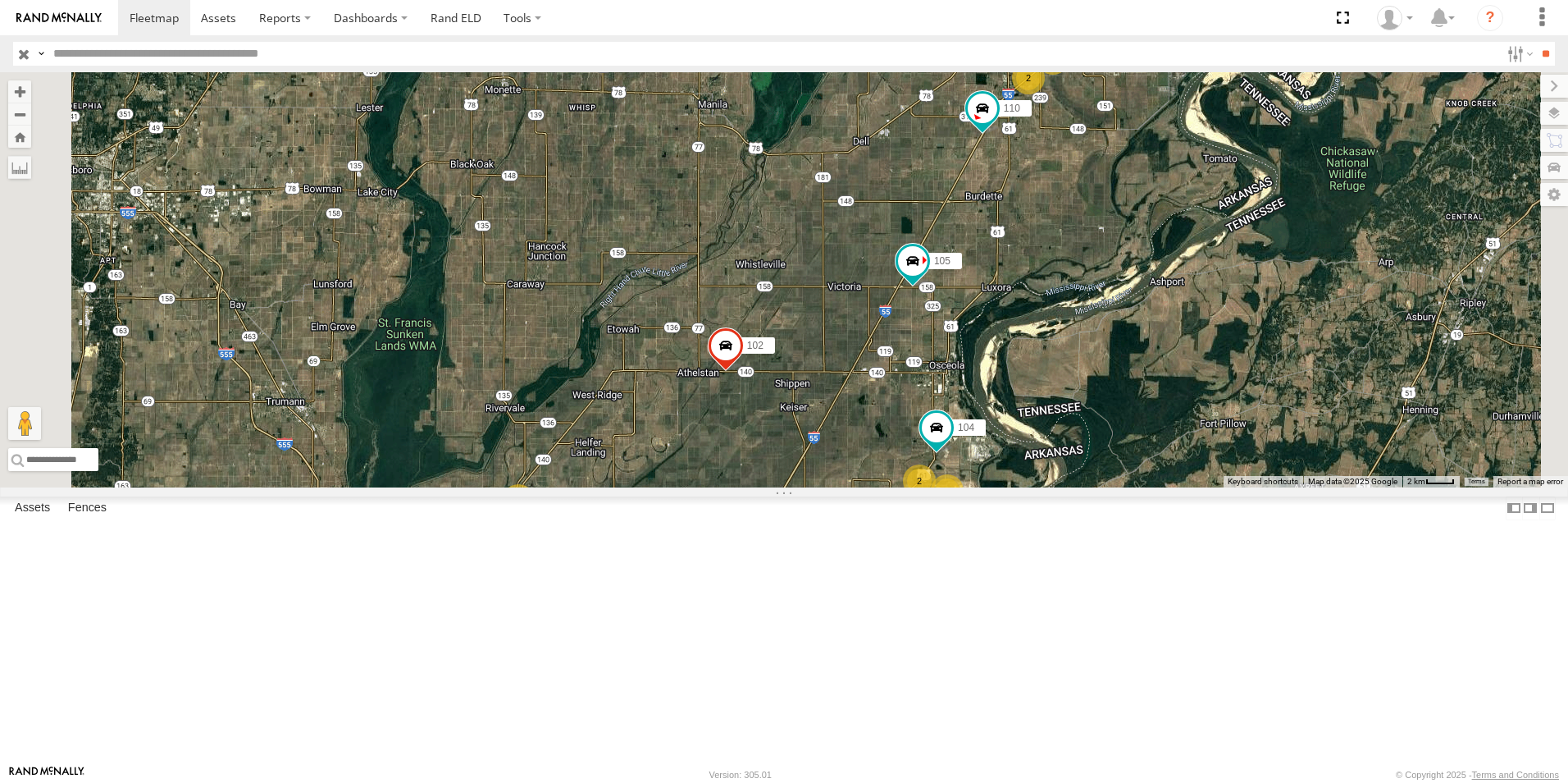
click at [0, 0] on span at bounding box center [0, 0] width 0 height 0
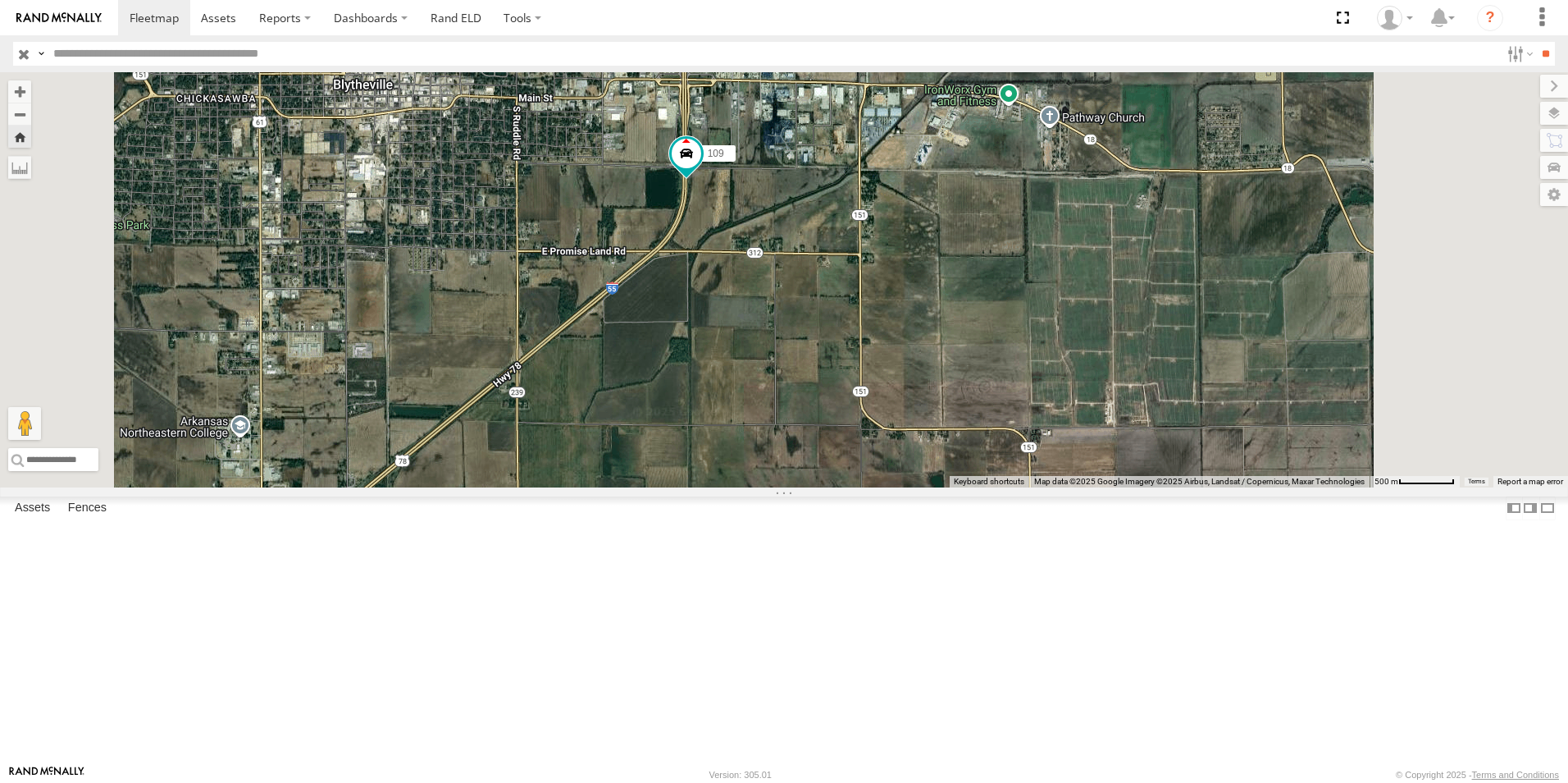
drag, startPoint x: 855, startPoint y: 241, endPoint x: 843, endPoint y: 302, distance: 62.2
click at [843, 302] on div "109" at bounding box center [784, 280] width 1568 height 416
click at [0, 0] on span at bounding box center [0, 0] width 0 height 0
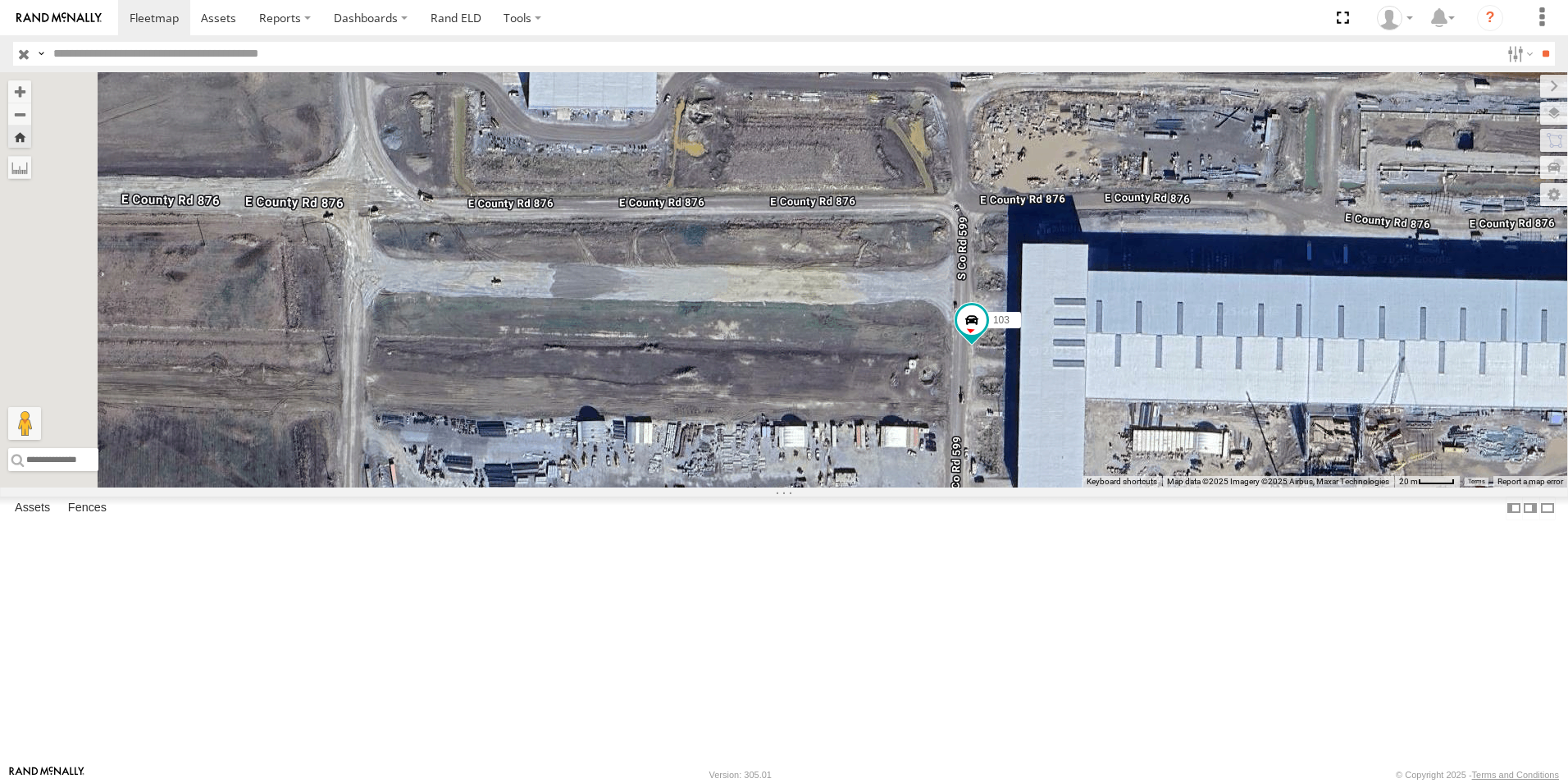
click at [0, 0] on span at bounding box center [0, 0] width 0 height 0
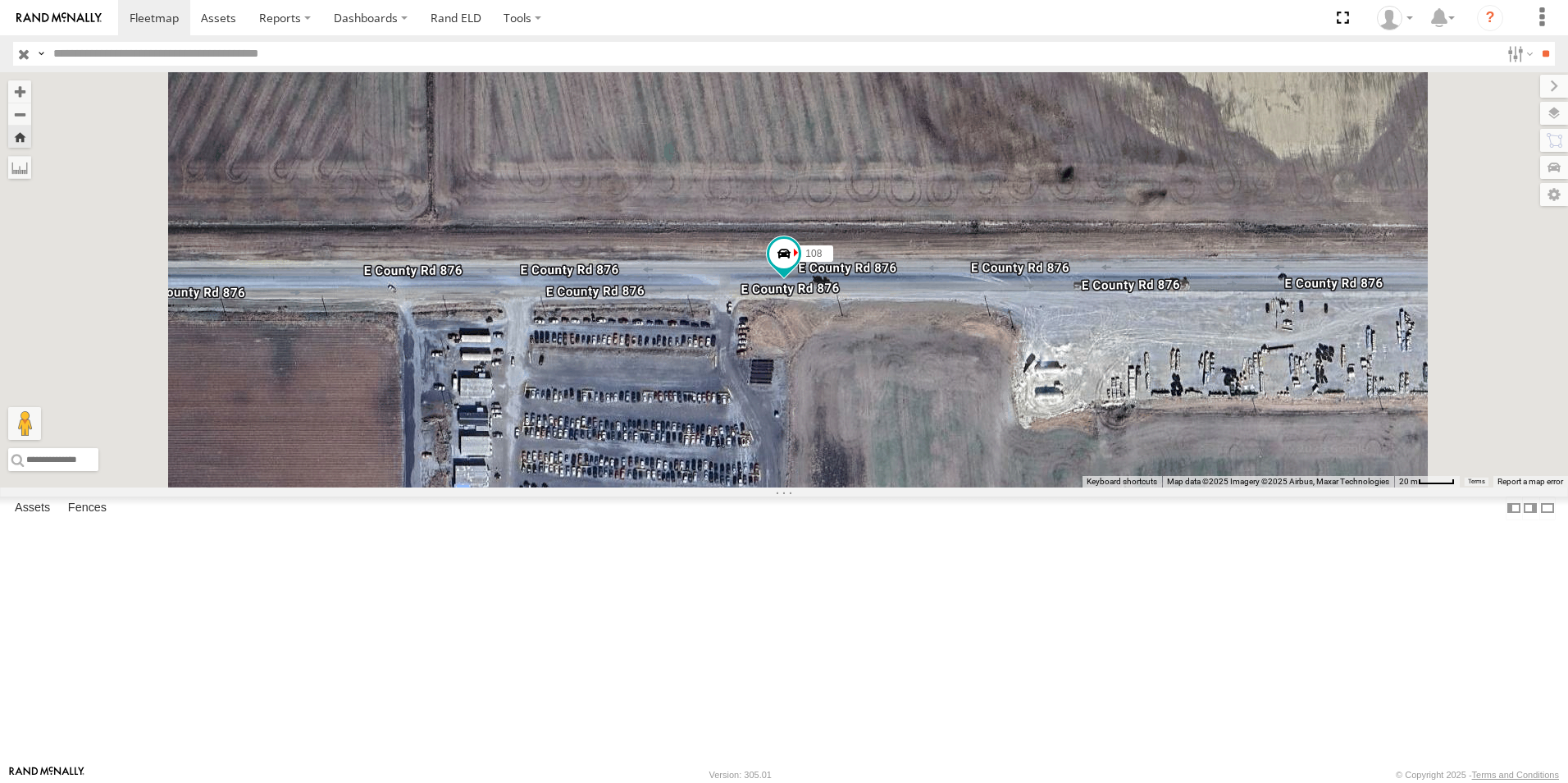
click at [0, 0] on span at bounding box center [0, 0] width 0 height 0
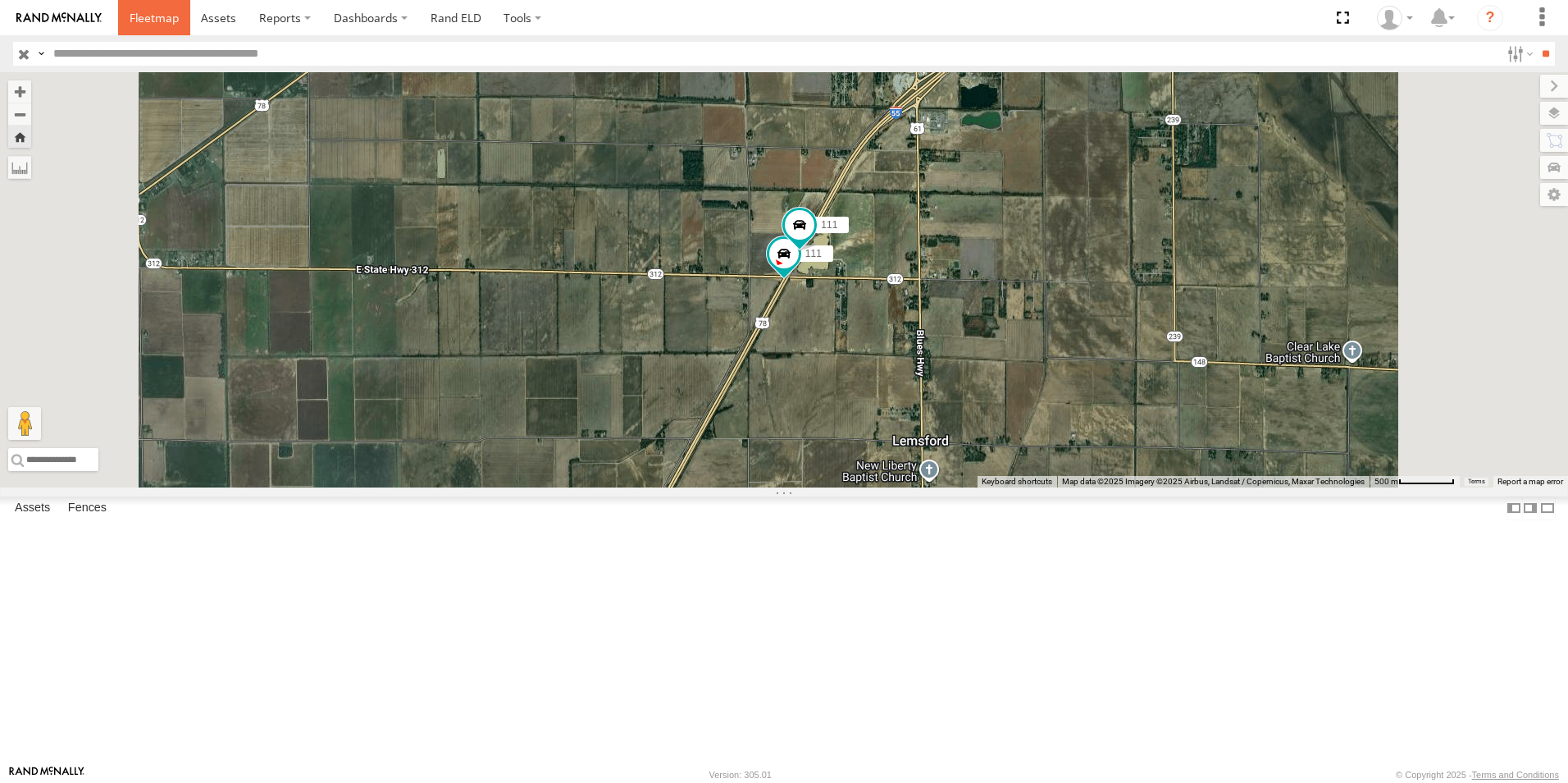
click at [175, 22] on span at bounding box center [154, 17] width 49 height 15
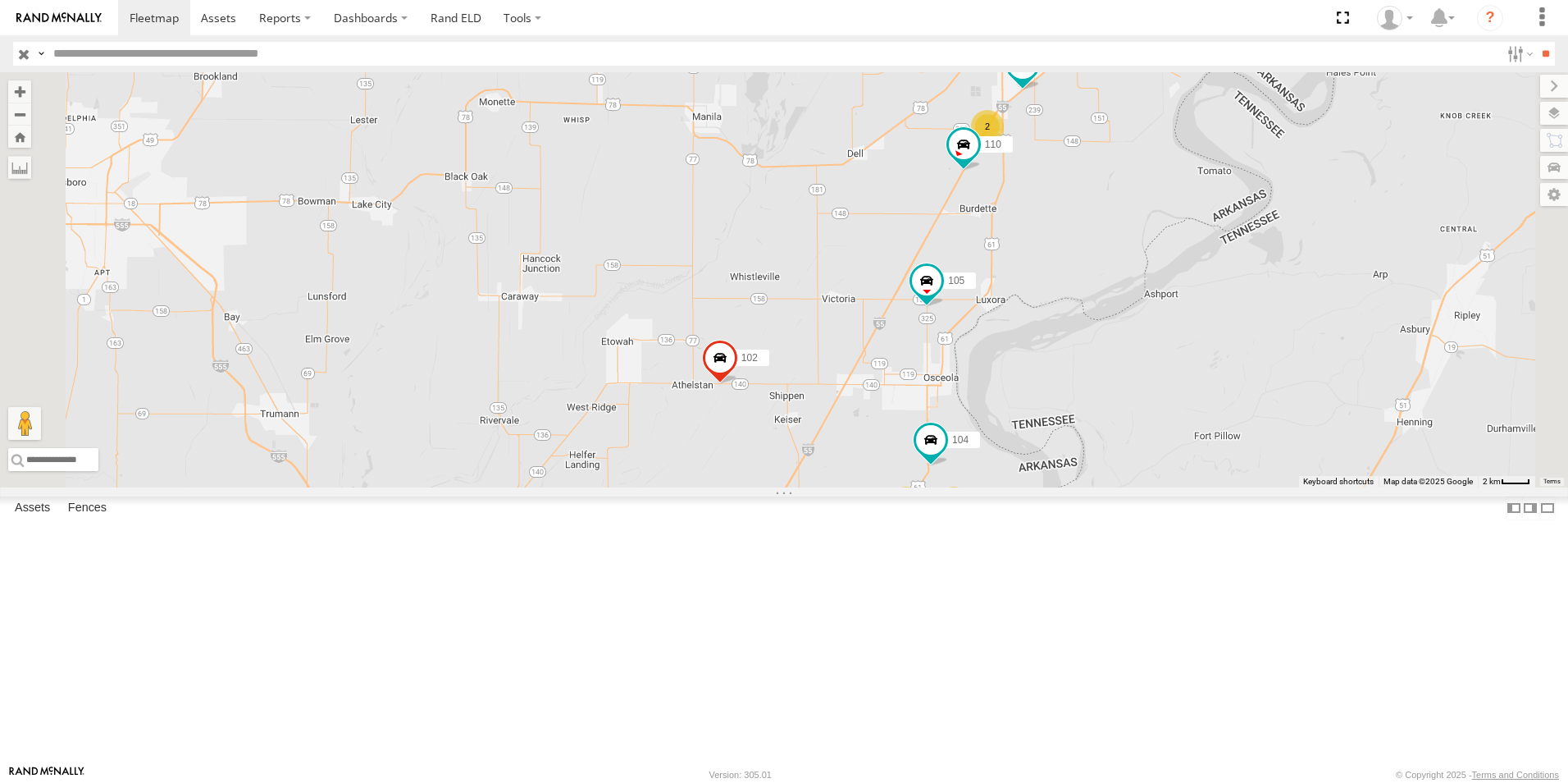
click at [0, 0] on span at bounding box center [0, 0] width 0 height 0
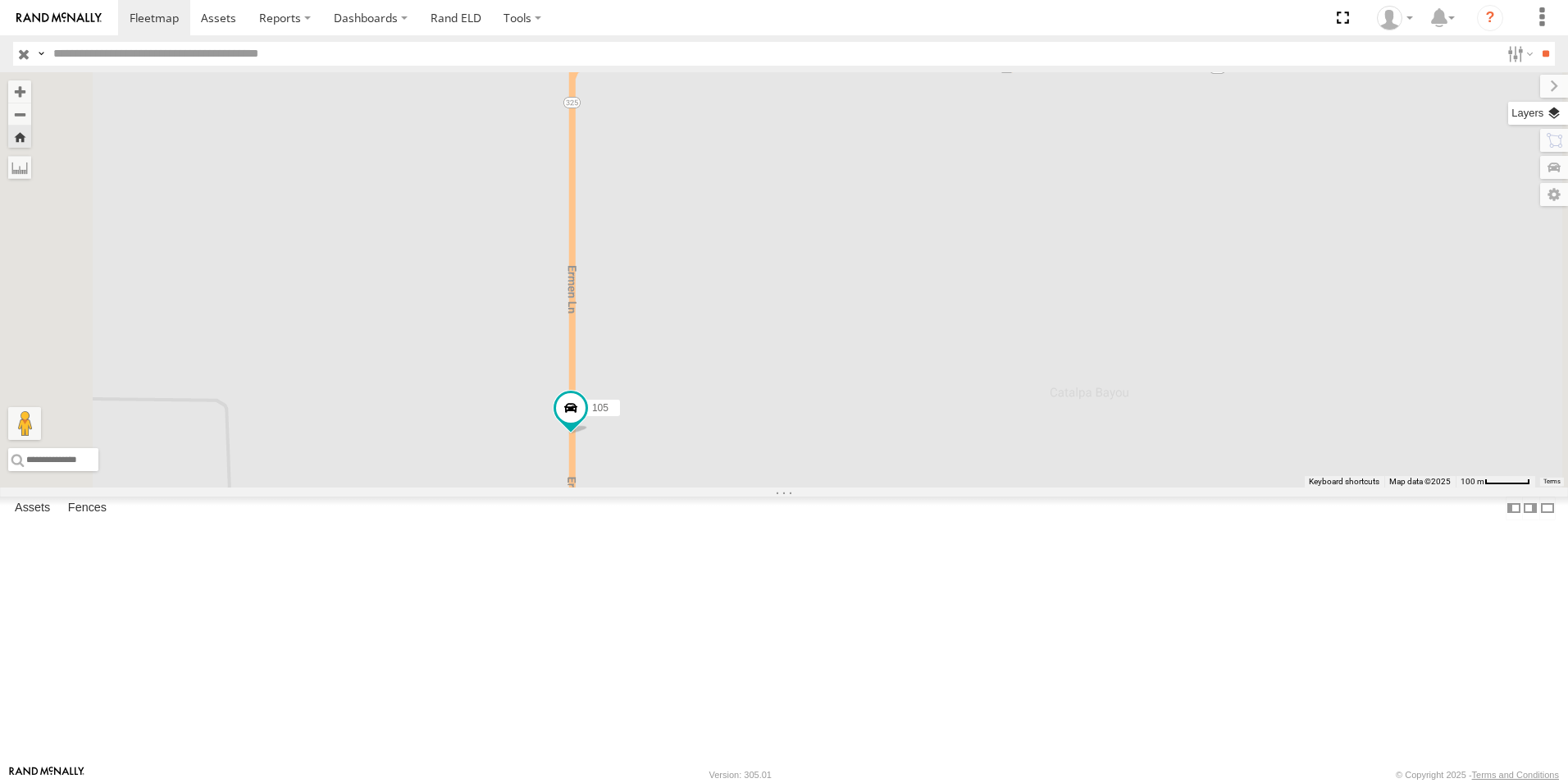
click at [1559, 113] on label at bounding box center [1538, 113] width 60 height 23
click at [0, 0] on span "Basemaps" at bounding box center [0, 0] width 0 height 0
click at [0, 0] on span "Satellite + Roadmap" at bounding box center [0, 0] width 0 height 0
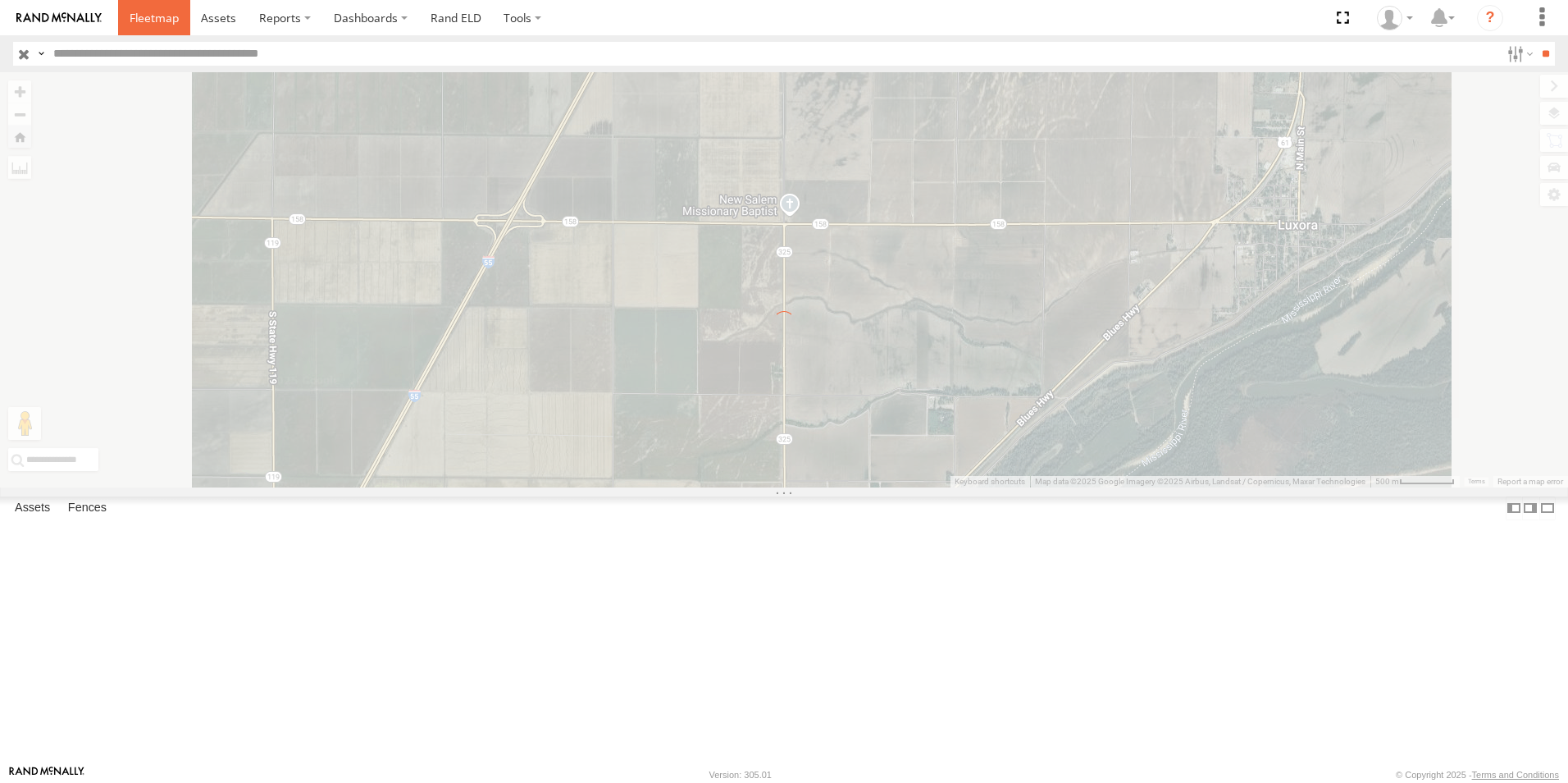
click at [163, 15] on span at bounding box center [154, 17] width 49 height 15
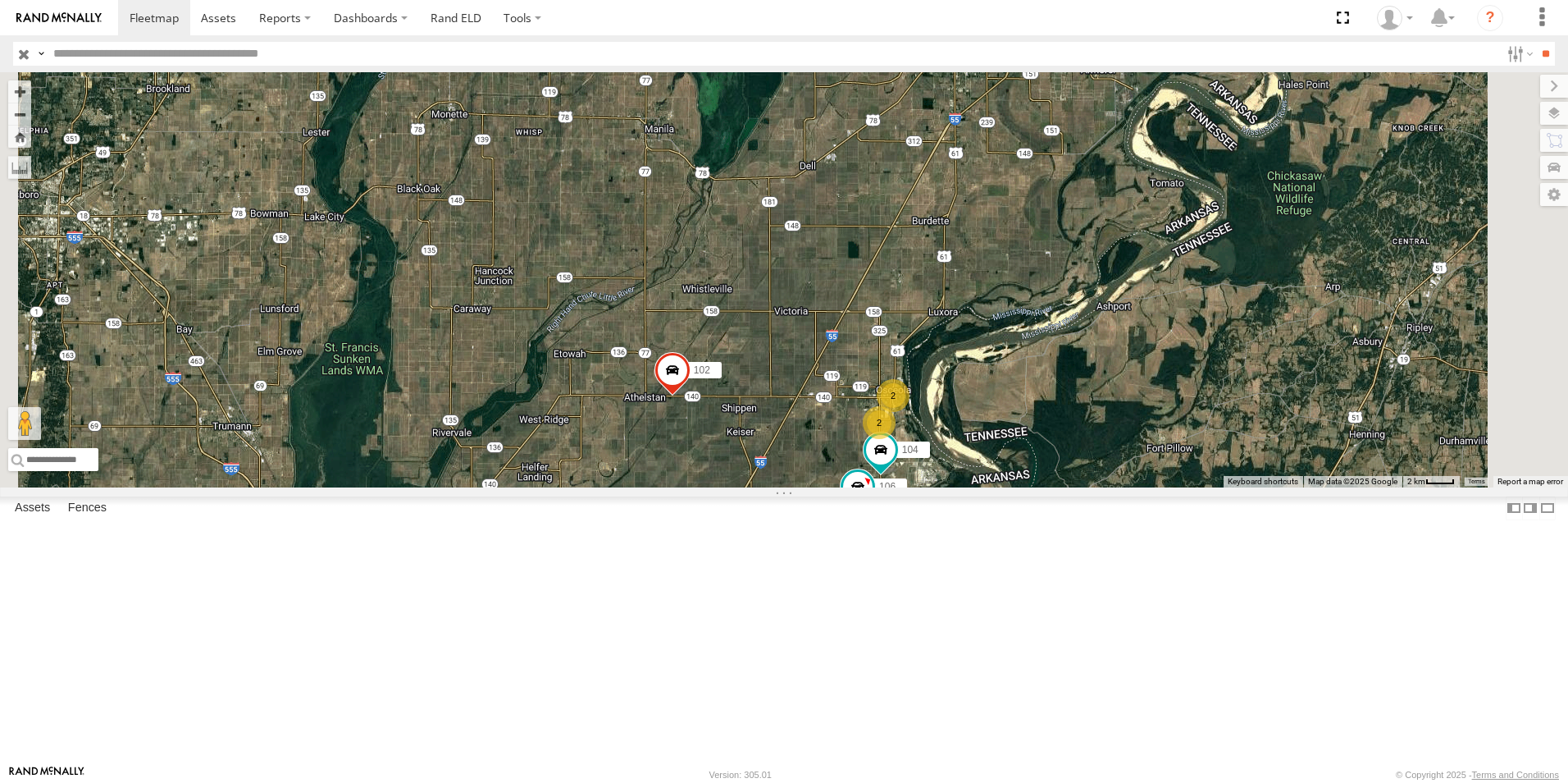
scroll to position [82, 0]
click at [0, 0] on span at bounding box center [0, 0] width 0 height 0
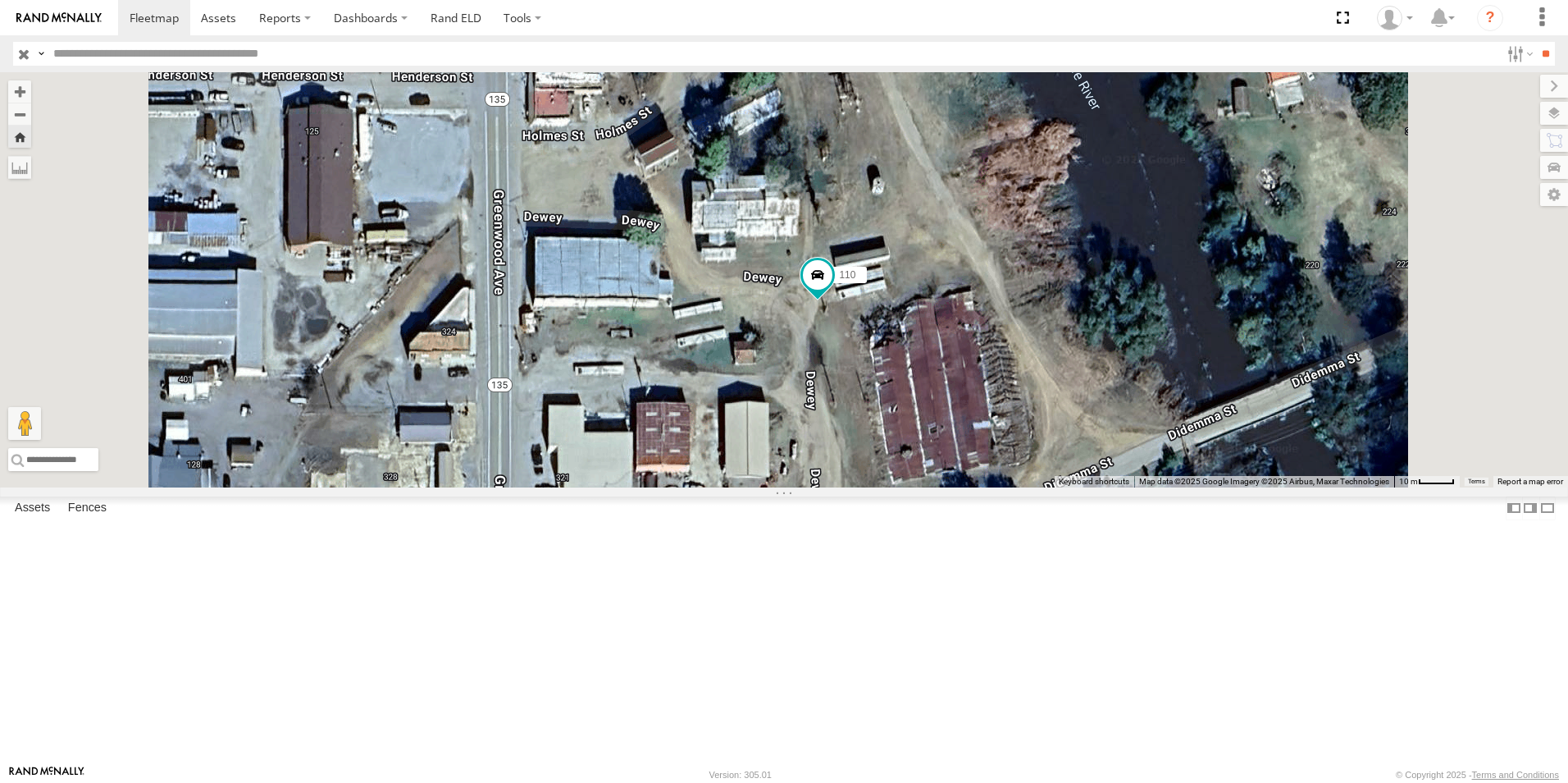
scroll to position [0, 0]
click at [0, 0] on span at bounding box center [0, 0] width 0 height 0
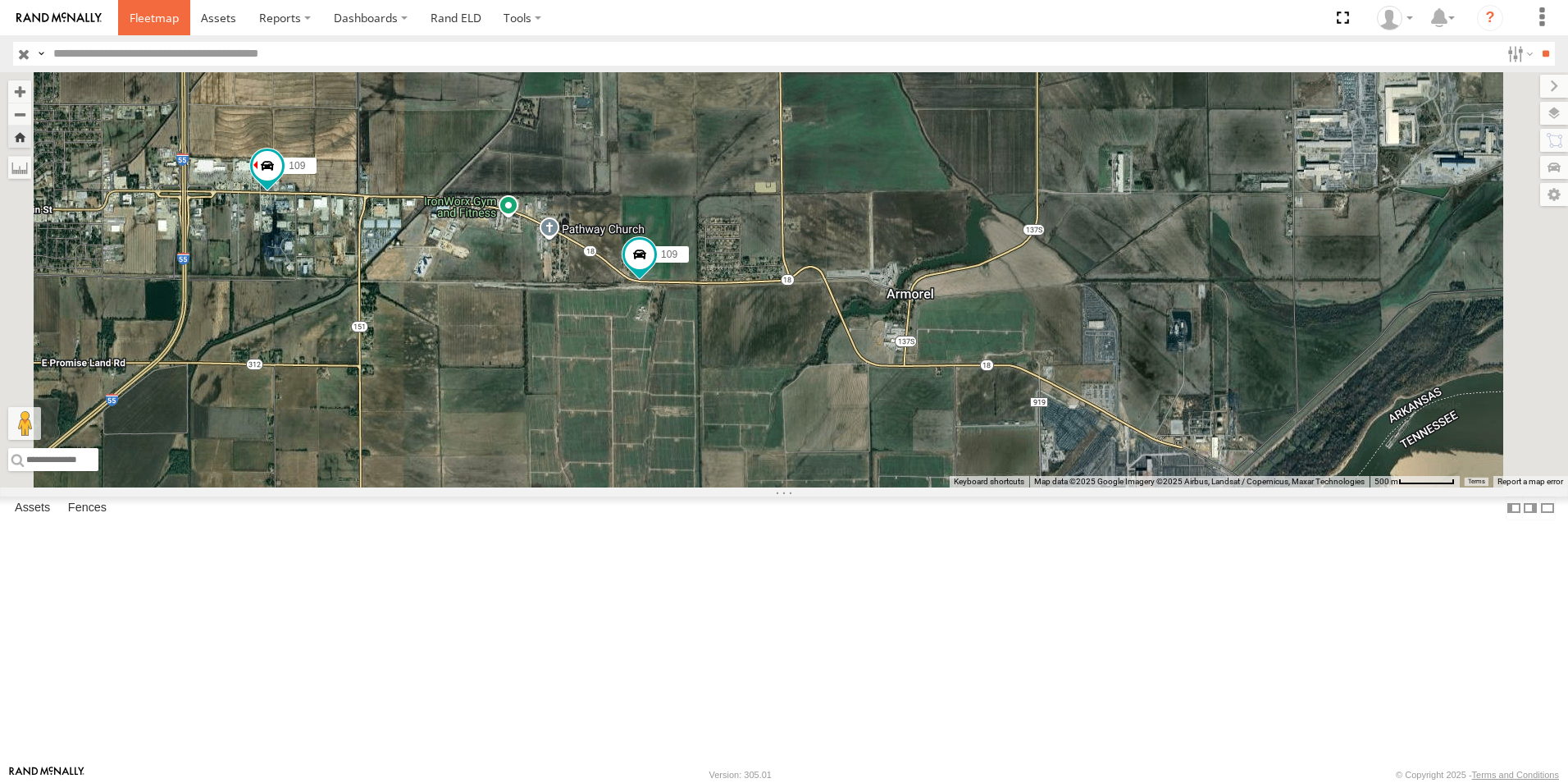
click at [165, 20] on span at bounding box center [154, 17] width 49 height 15
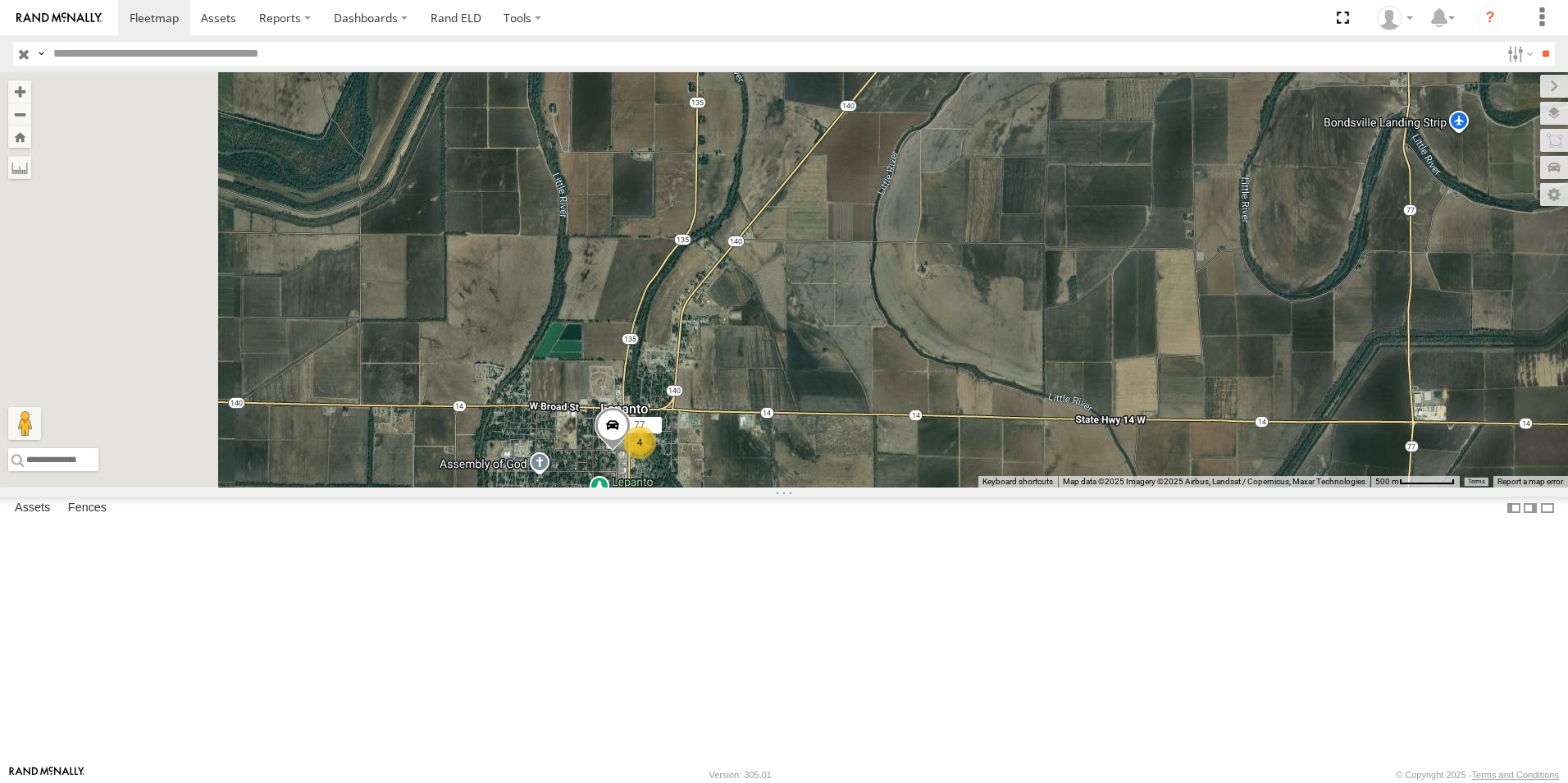
drag, startPoint x: 595, startPoint y: 623, endPoint x: 930, endPoint y: 614, distance: 335.1
click at [930, 487] on div "109 107 102 109 104 106 107 4 77" at bounding box center [784, 280] width 1568 height 416
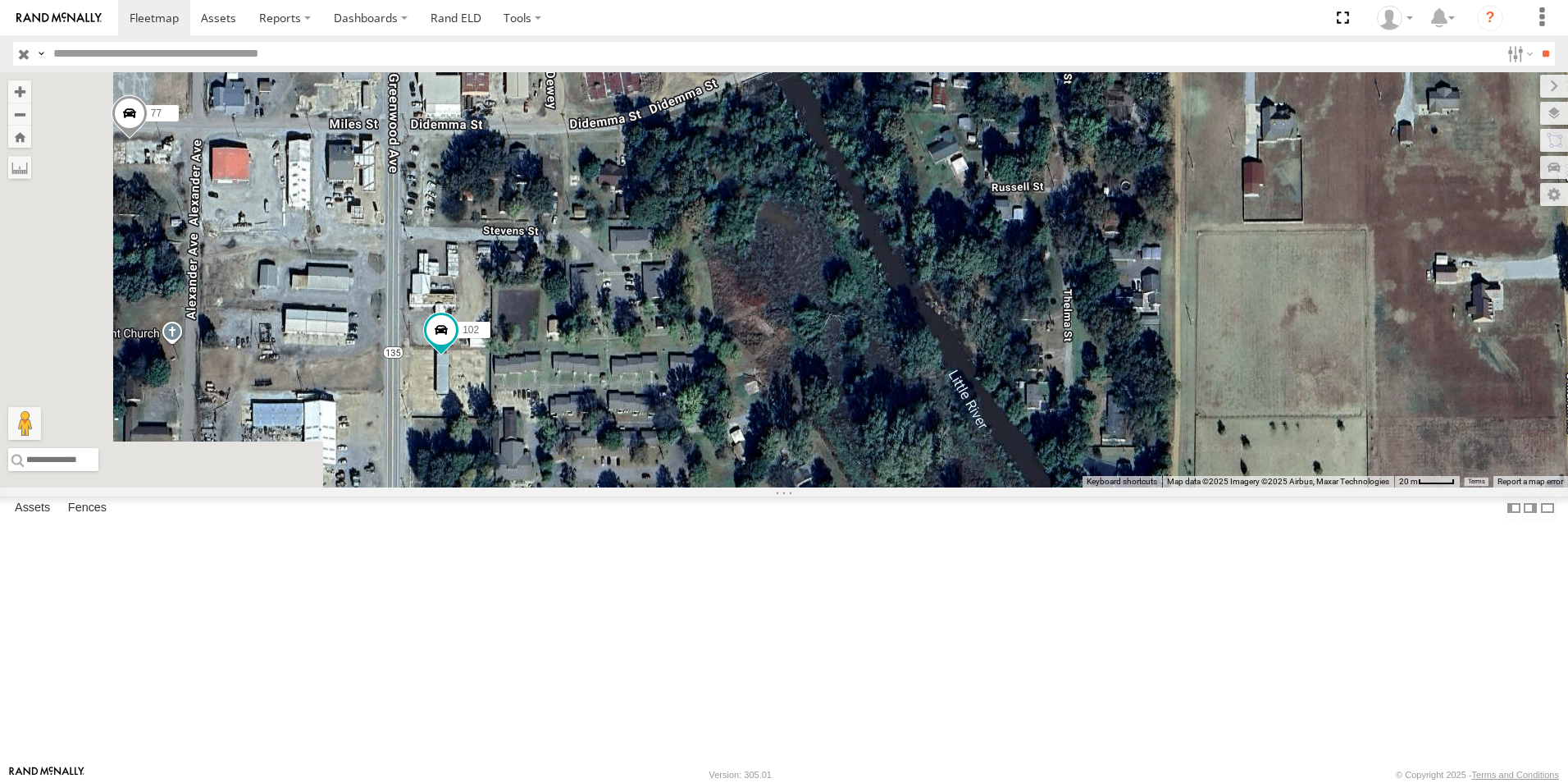
drag, startPoint x: 724, startPoint y: 562, endPoint x: 915, endPoint y: 591, distance: 193.2
click at [908, 487] on div "109 107 102 109 104 106 107 77 102 101 2" at bounding box center [784, 280] width 1568 height 416
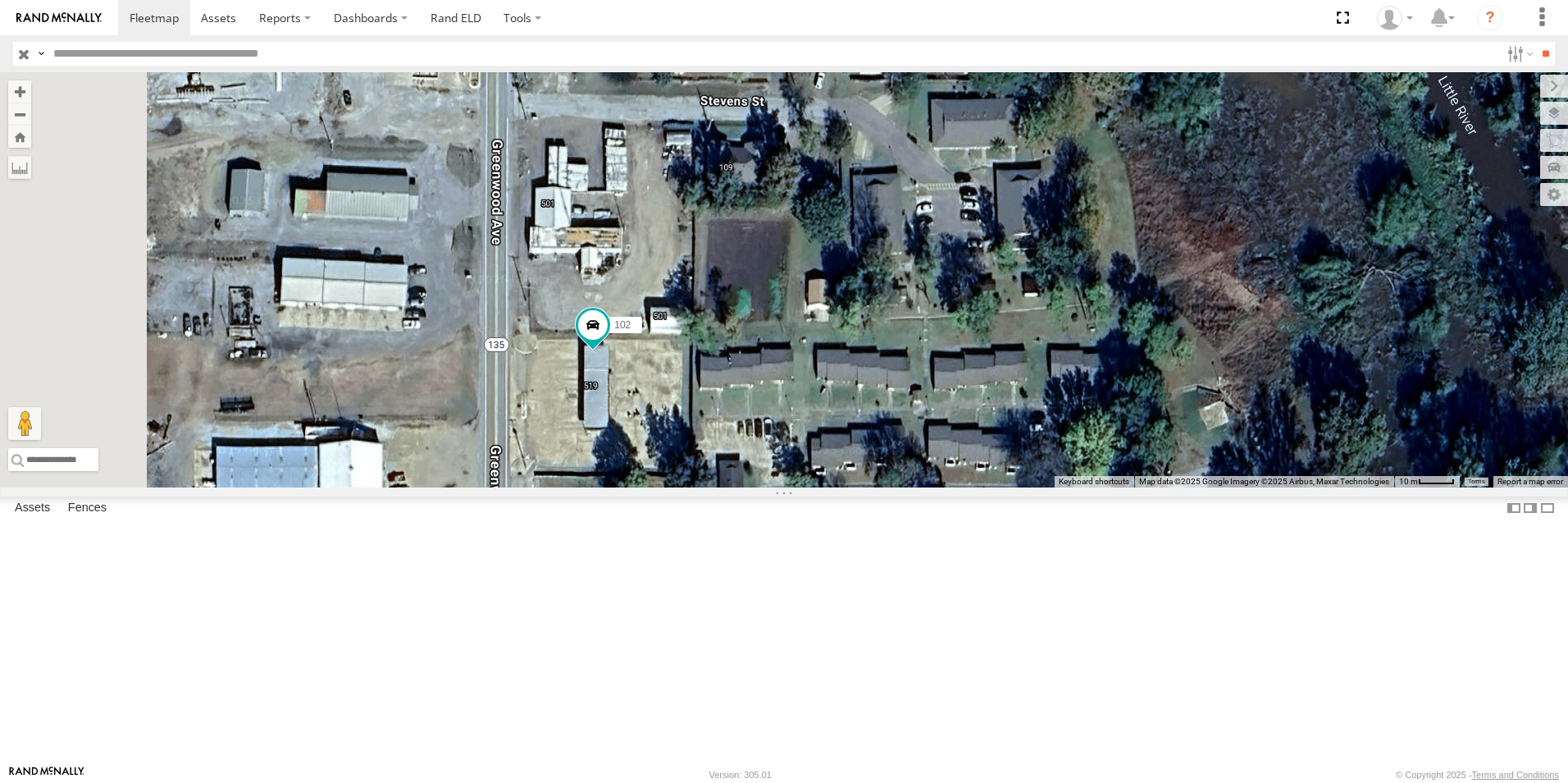
drag, startPoint x: 739, startPoint y: 493, endPoint x: 1003, endPoint y: 519, distance: 265.3
click at [1003, 487] on div "109 107 102 109 104 106 107 77 102 101" at bounding box center [784, 280] width 1568 height 416
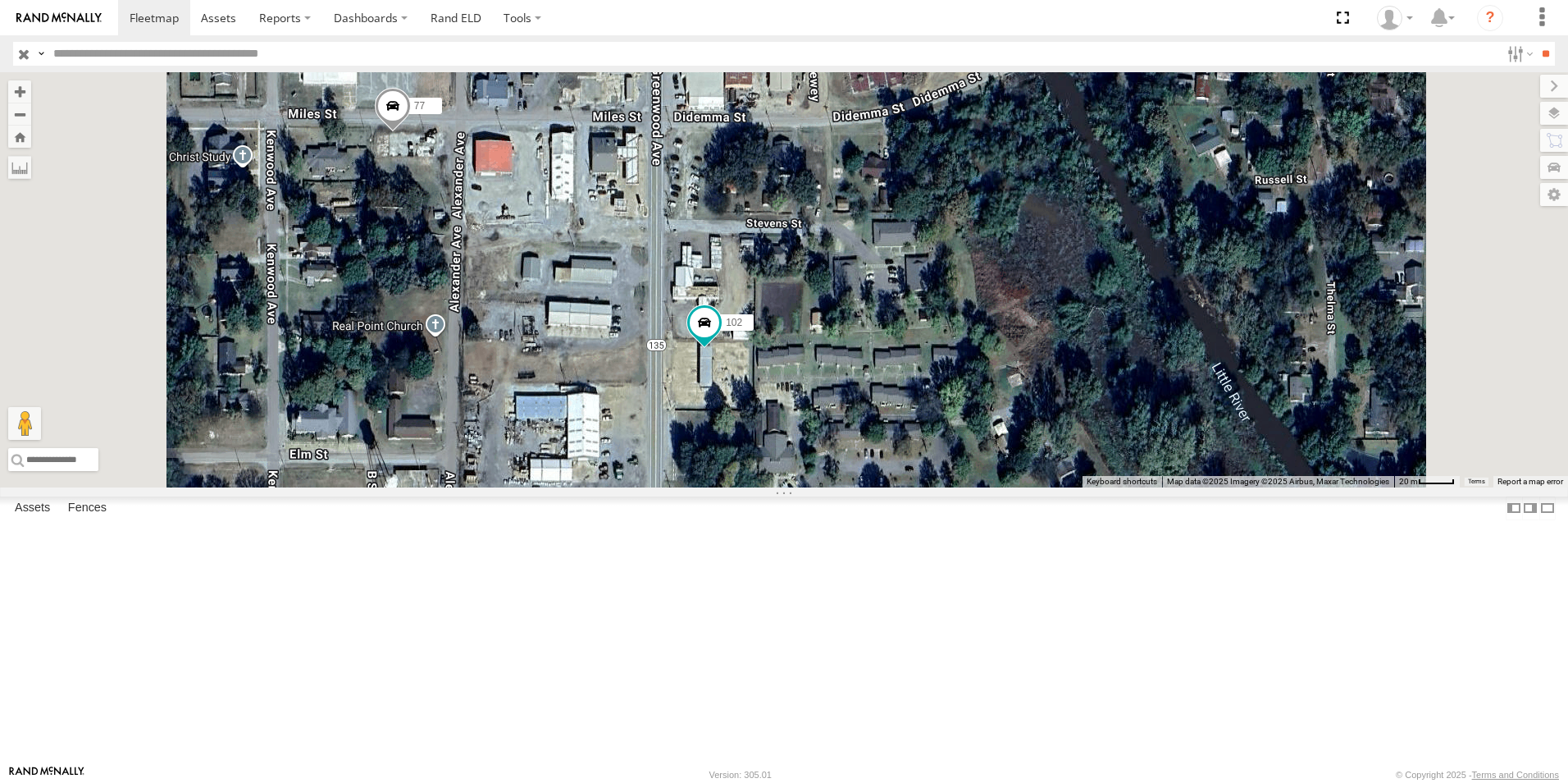
click at [683, 46] on span at bounding box center [665, 24] width 36 height 44
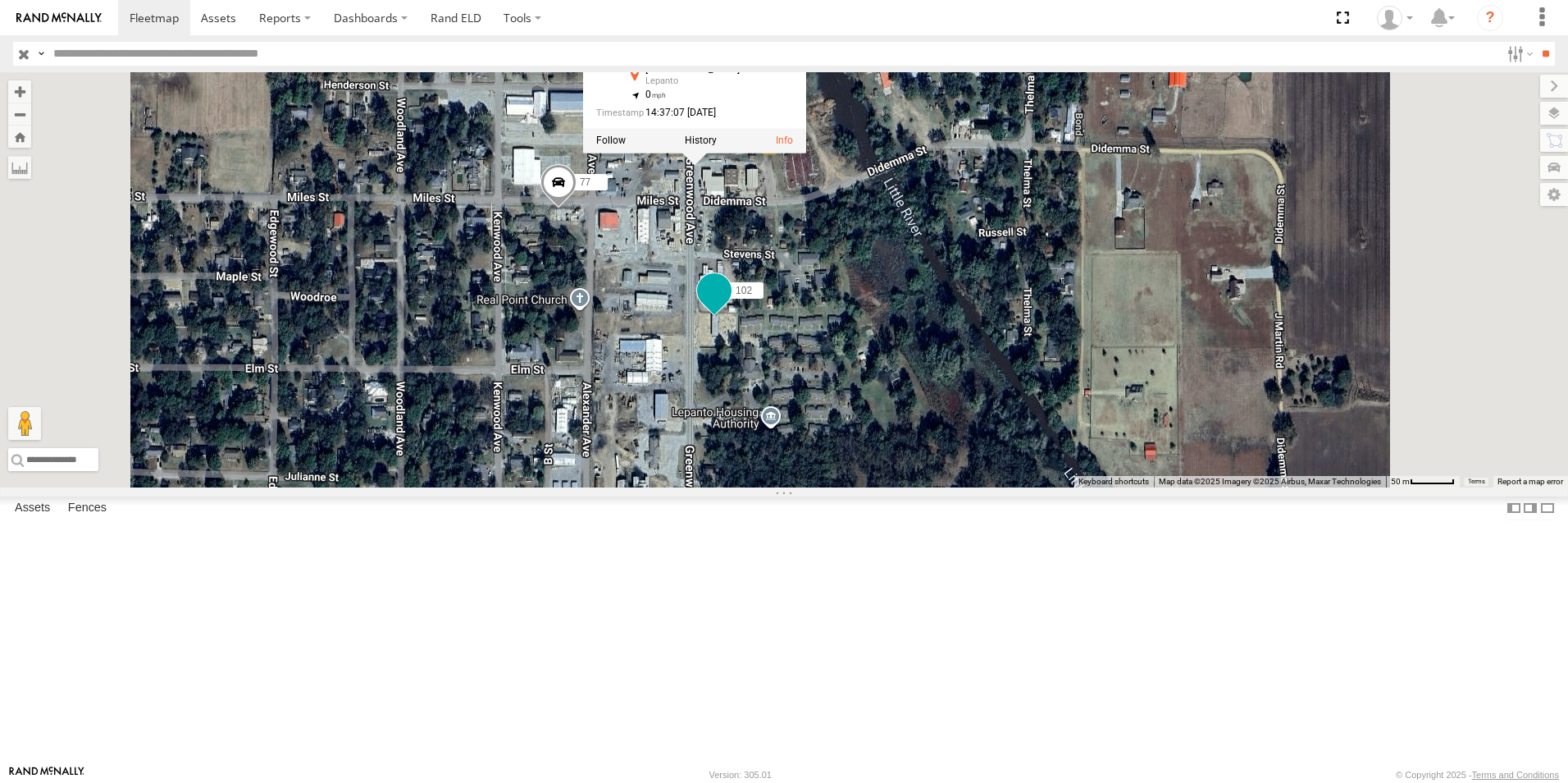
click at [729, 305] on span at bounding box center [714, 290] width 30 height 30
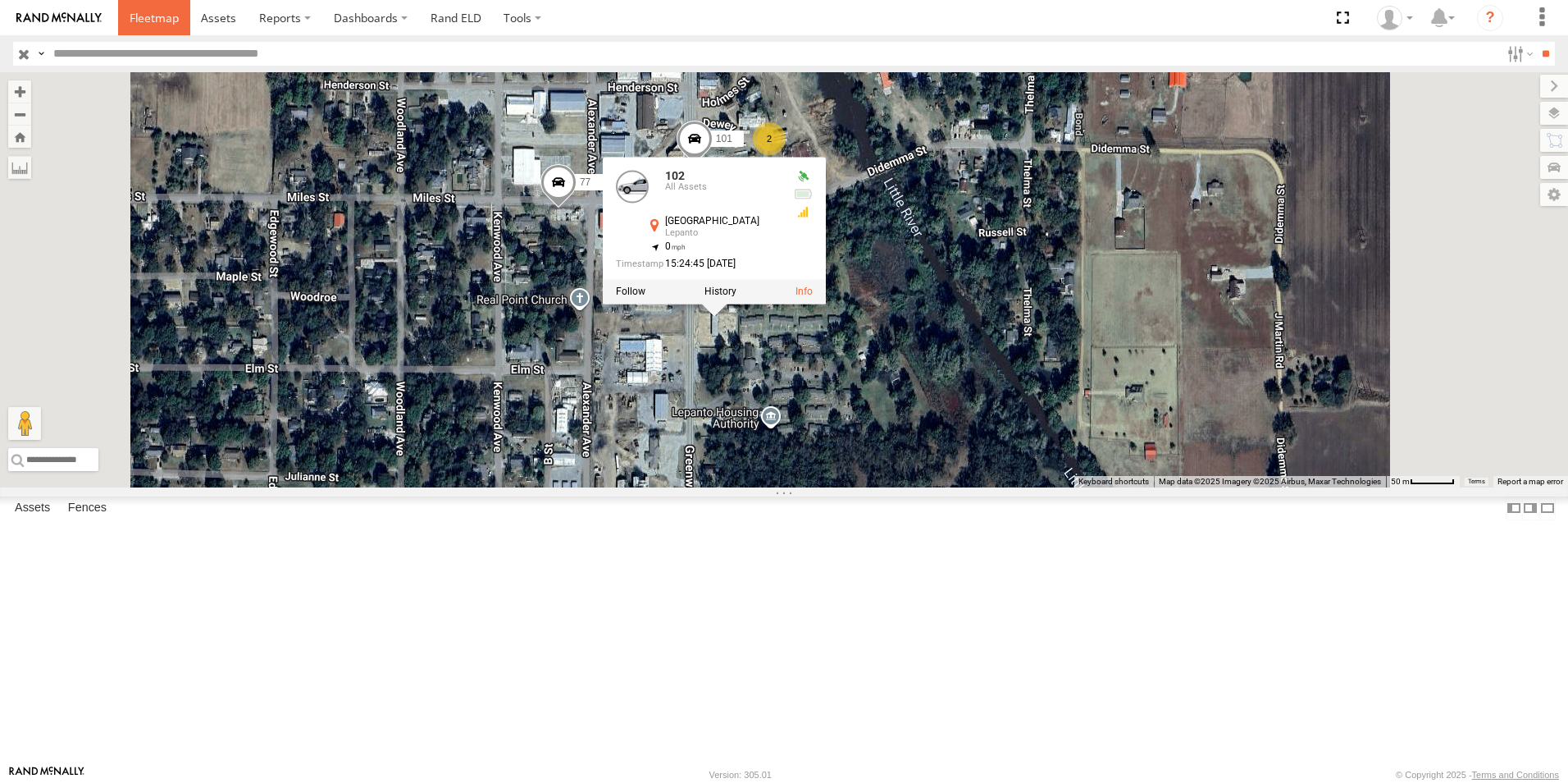
click at [166, 22] on span at bounding box center [154, 17] width 49 height 15
